Goal: Task Accomplishment & Management: Use online tool/utility

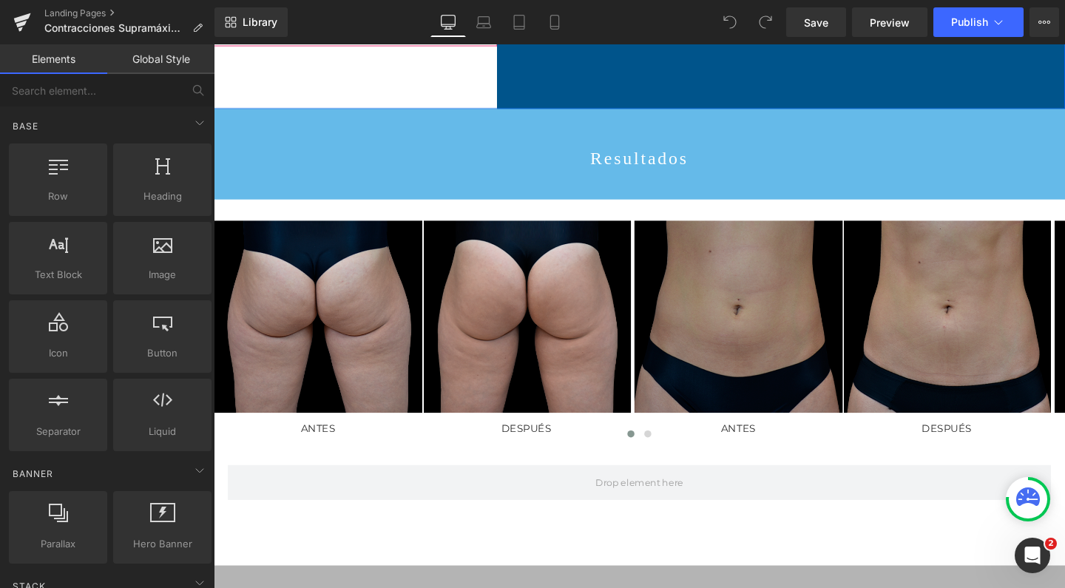
scroll to position [4091, 0]
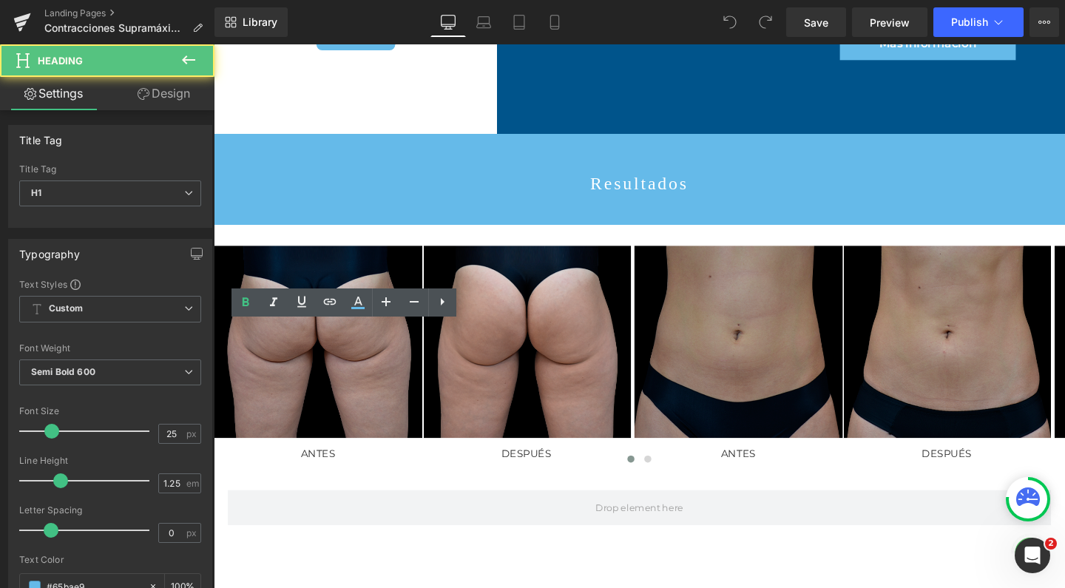
drag, startPoint x: 323, startPoint y: 358, endPoint x: 315, endPoint y: 357, distance: 7.5
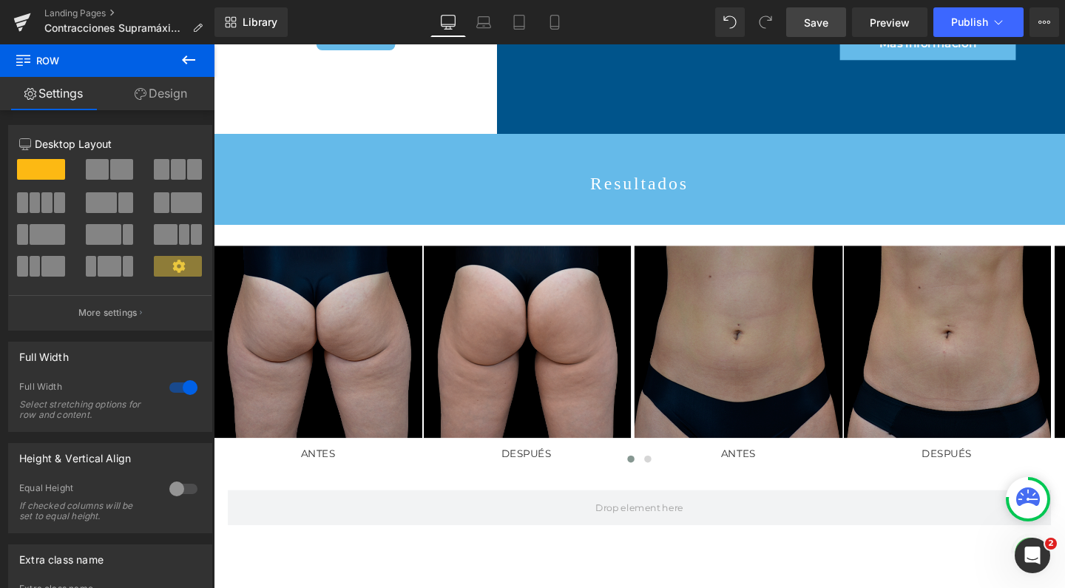
click at [809, 31] on link "Save" at bounding box center [816, 22] width 60 height 30
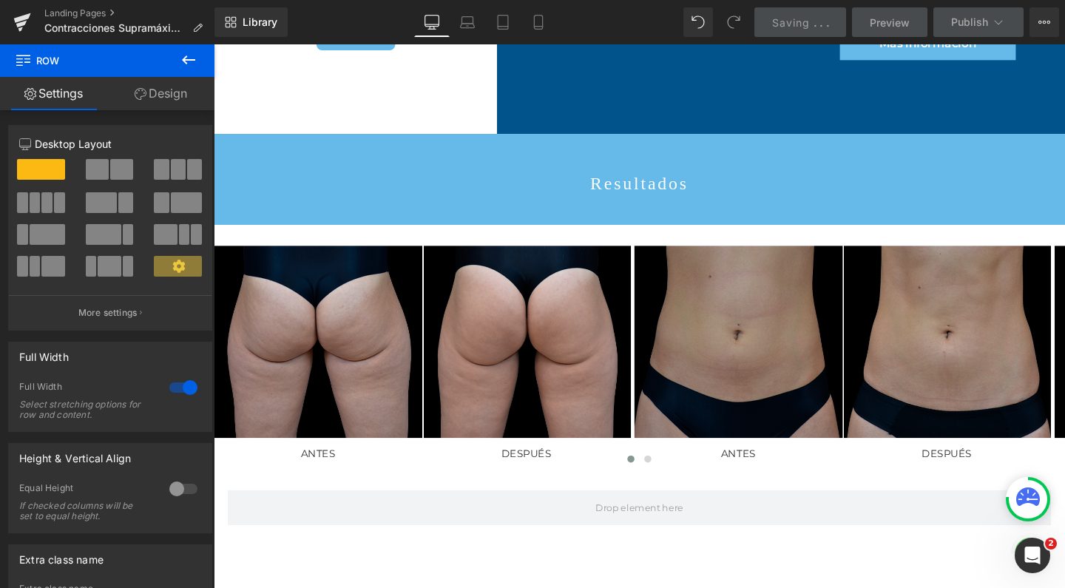
click at [809, 24] on span "Saving" at bounding box center [791, 22] width 38 height 13
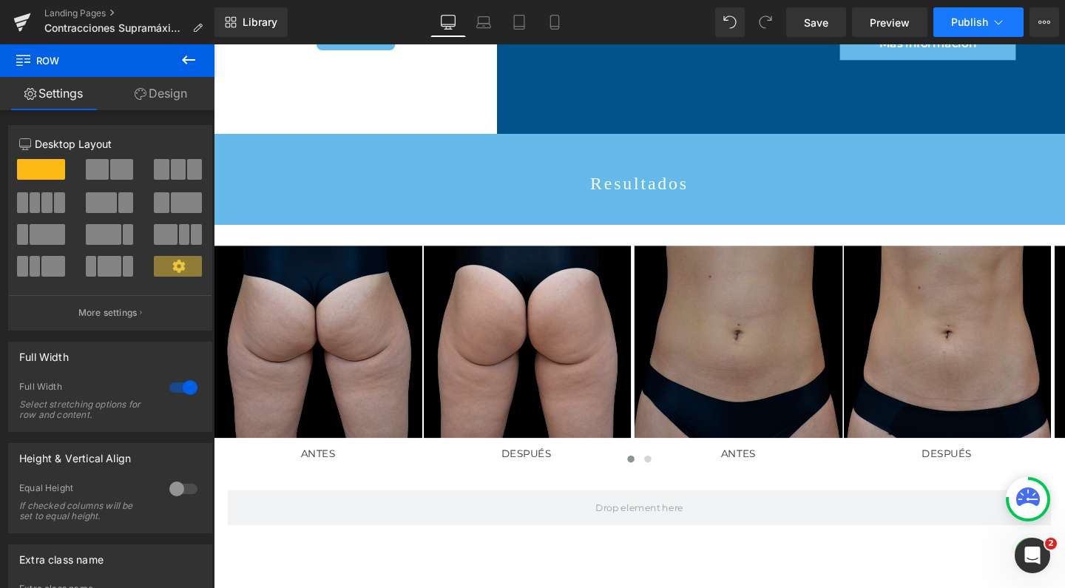
click at [955, 25] on span "Publish" at bounding box center [969, 22] width 37 height 12
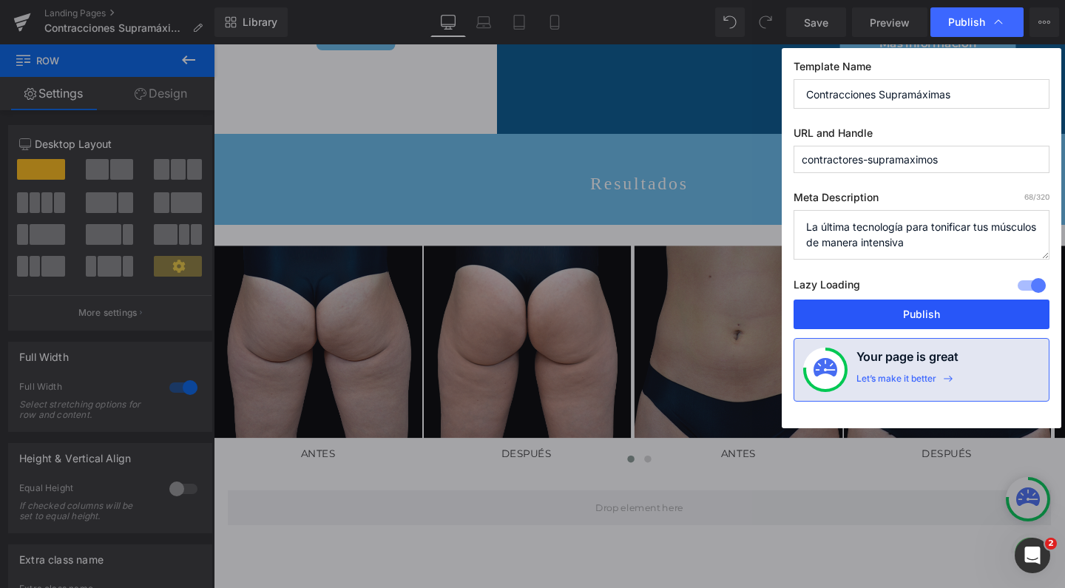
click at [874, 300] on button "Publish" at bounding box center [922, 315] width 256 height 30
